Goal: Transaction & Acquisition: Purchase product/service

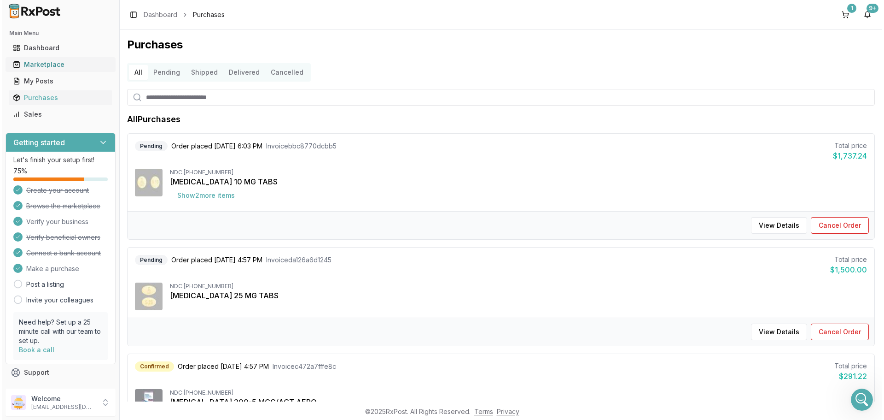
scroll to position [8007, 0]
click at [38, 65] on div "Marketplace" at bounding box center [58, 64] width 95 height 9
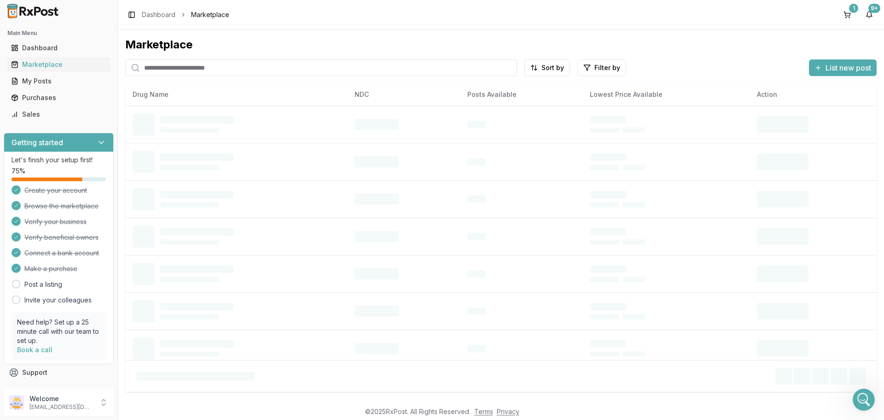
click at [173, 72] on input "search" at bounding box center [321, 67] width 392 height 17
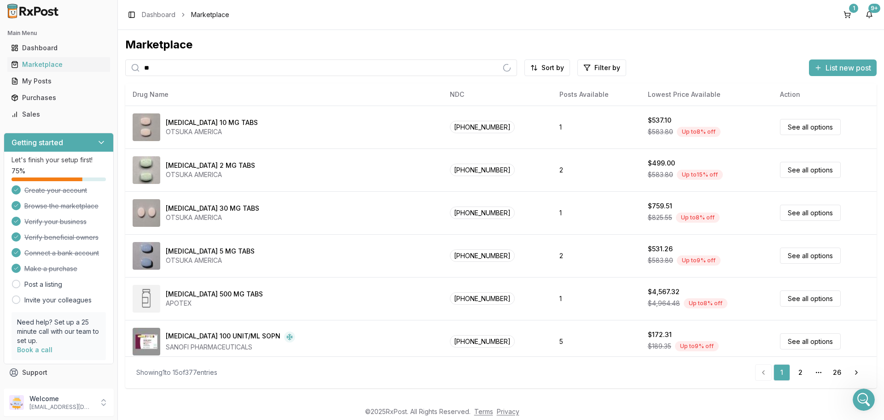
type input "*******"
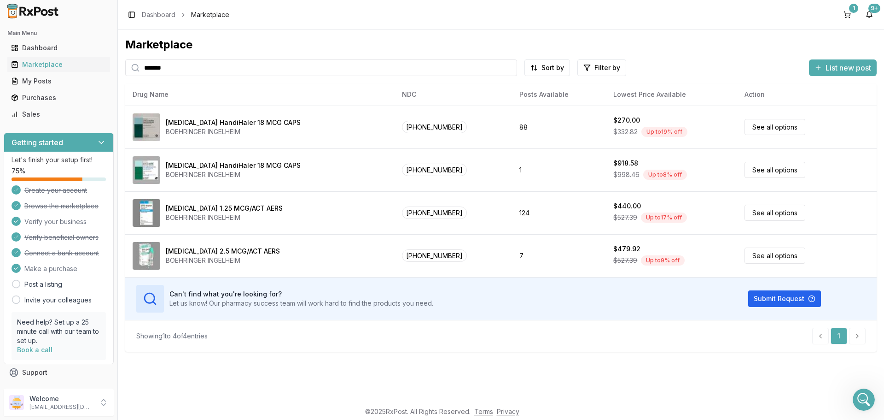
drag, startPoint x: 165, startPoint y: 70, endPoint x: 144, endPoint y: 67, distance: 20.9
click at [144, 67] on input "*******" at bounding box center [321, 67] width 392 height 17
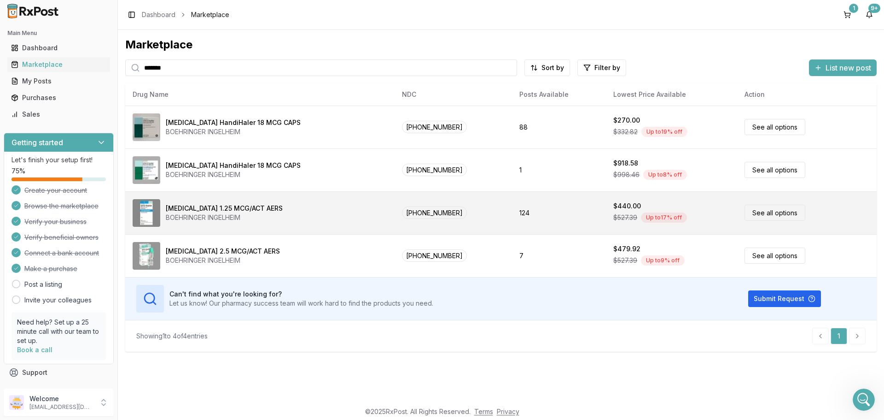
click at [764, 217] on link "See all options" at bounding box center [775, 213] width 61 height 16
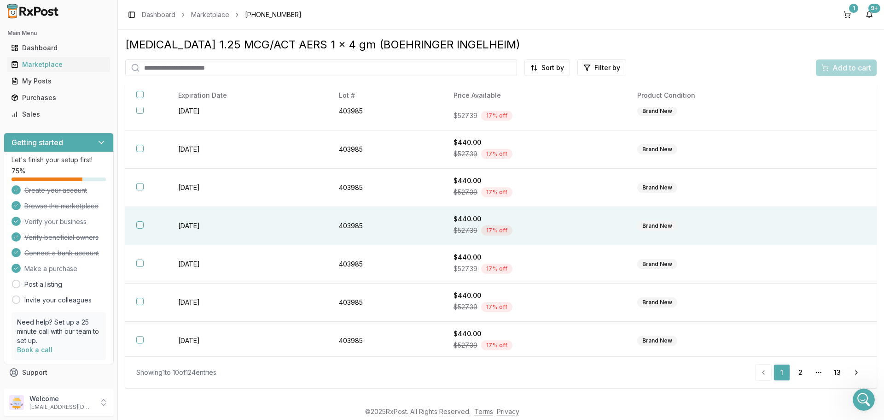
scroll to position [134, 0]
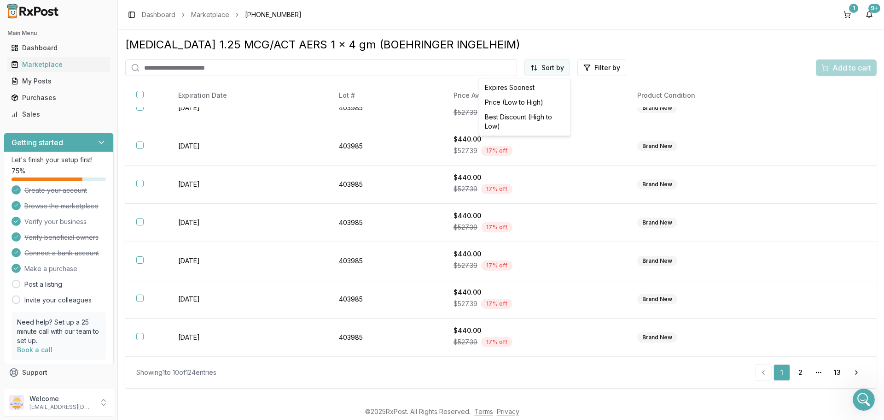
click at [562, 67] on html "Main Menu Dashboard Marketplace My Posts Purchases Sales Getting started Let's …" at bounding box center [442, 210] width 884 height 420
click at [524, 103] on div "Price (Low to High)" at bounding box center [525, 102] width 88 height 15
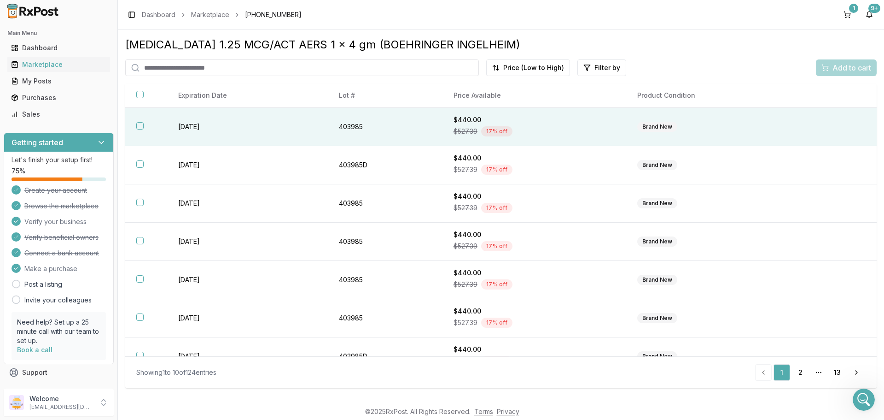
click at [138, 128] on button "button" at bounding box center [139, 125] width 7 height 7
click at [848, 66] on span "Add to cart" at bounding box center [852, 67] width 39 height 11
